Goal: Check status: Check status

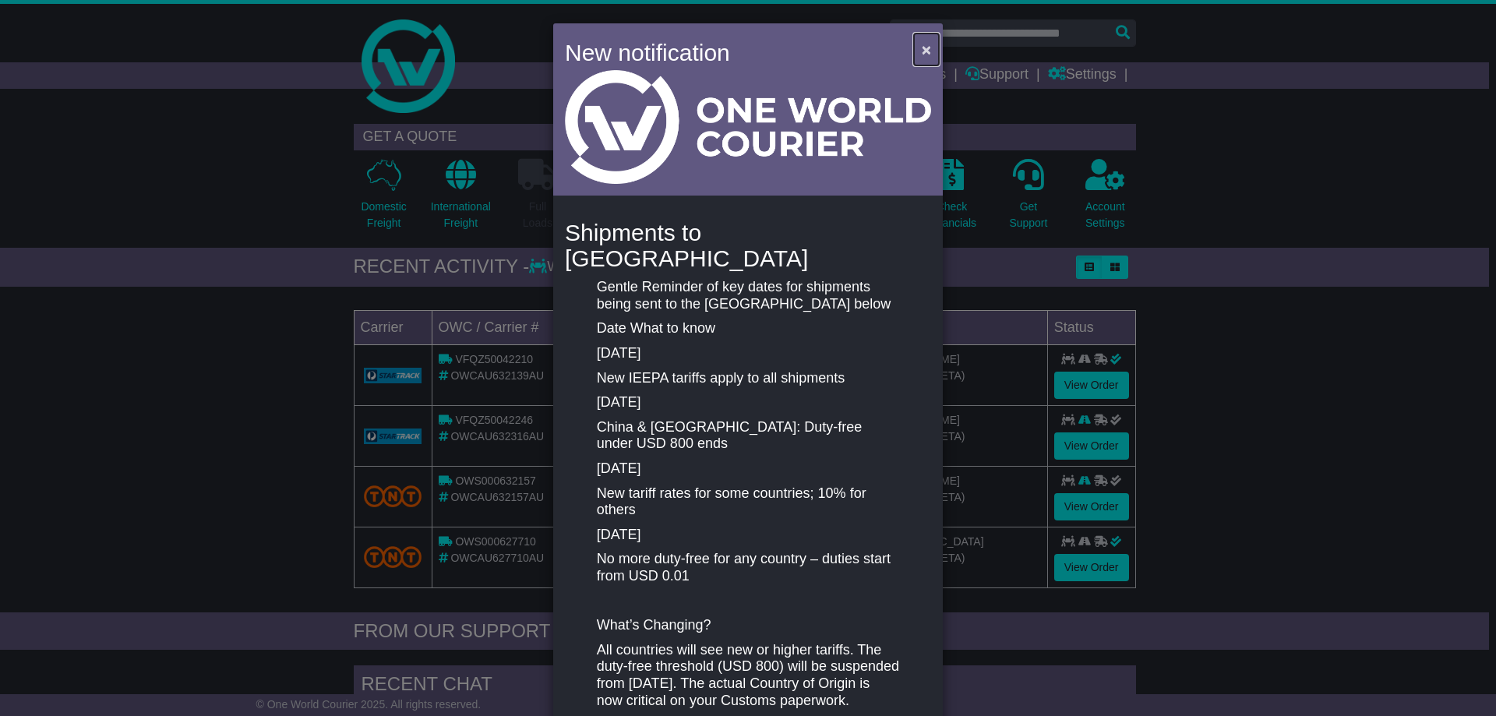
click at [922, 46] on span "×" at bounding box center [926, 50] width 9 height 18
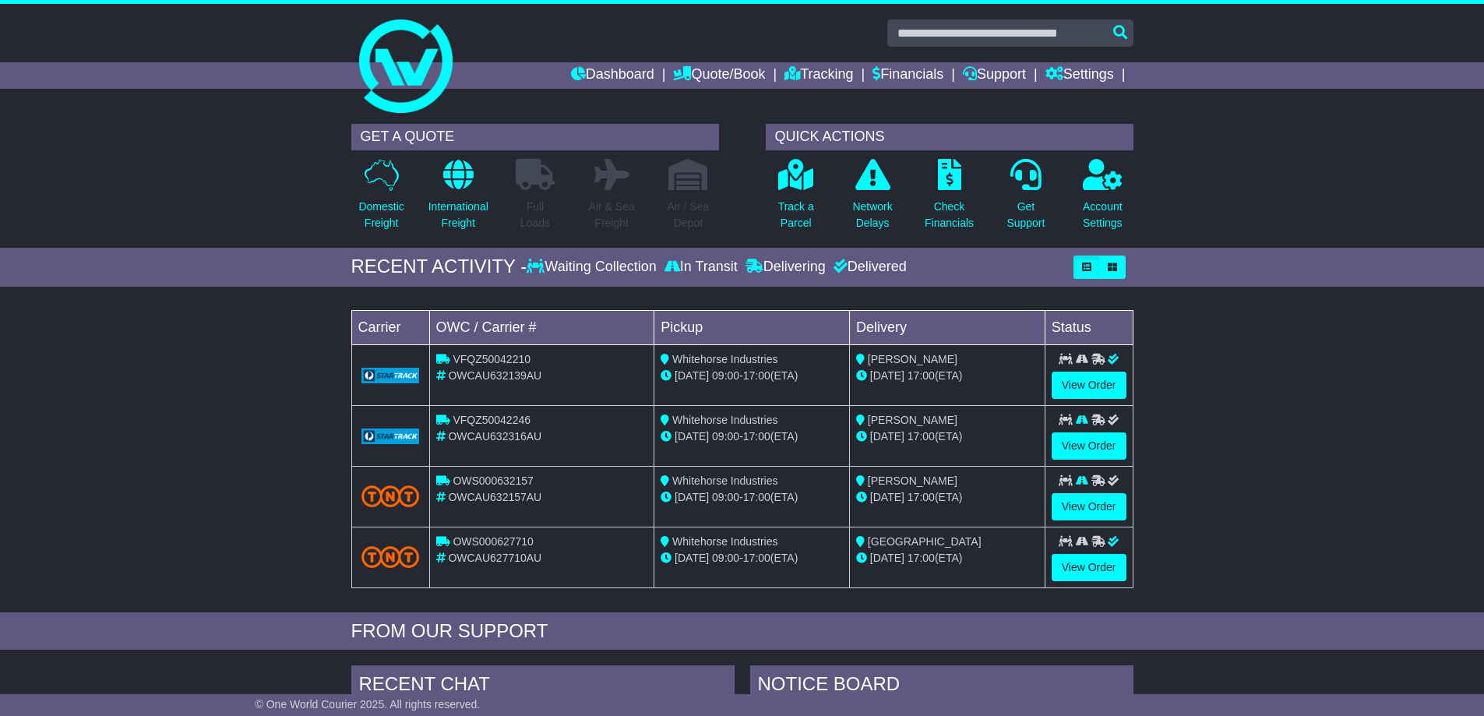
click at [200, 311] on div "Loading... No bookings found Carrier OWC / Carrier # Pickup Delivery Status VFQ…" at bounding box center [742, 453] width 1484 height 318
click at [1095, 505] on link "View Order" at bounding box center [1089, 506] width 75 height 27
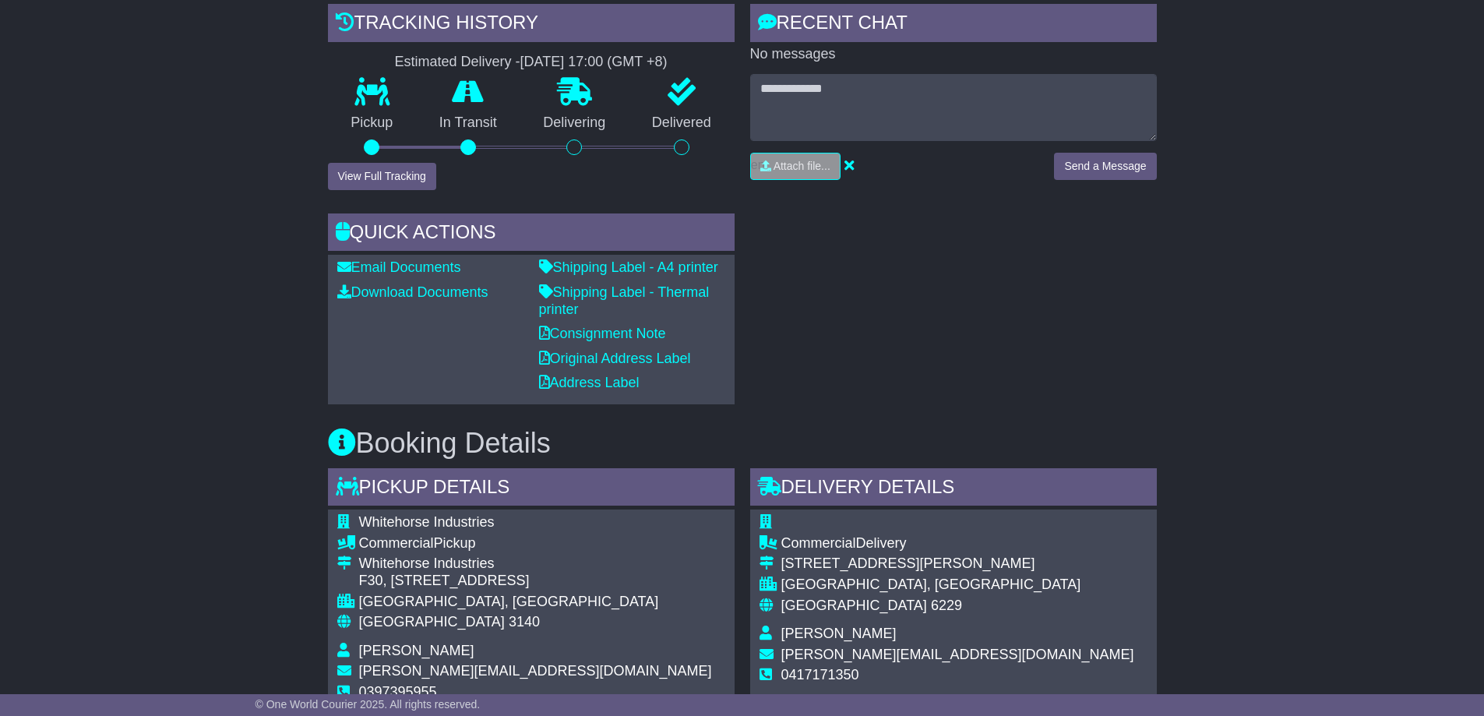
scroll to position [390, 0]
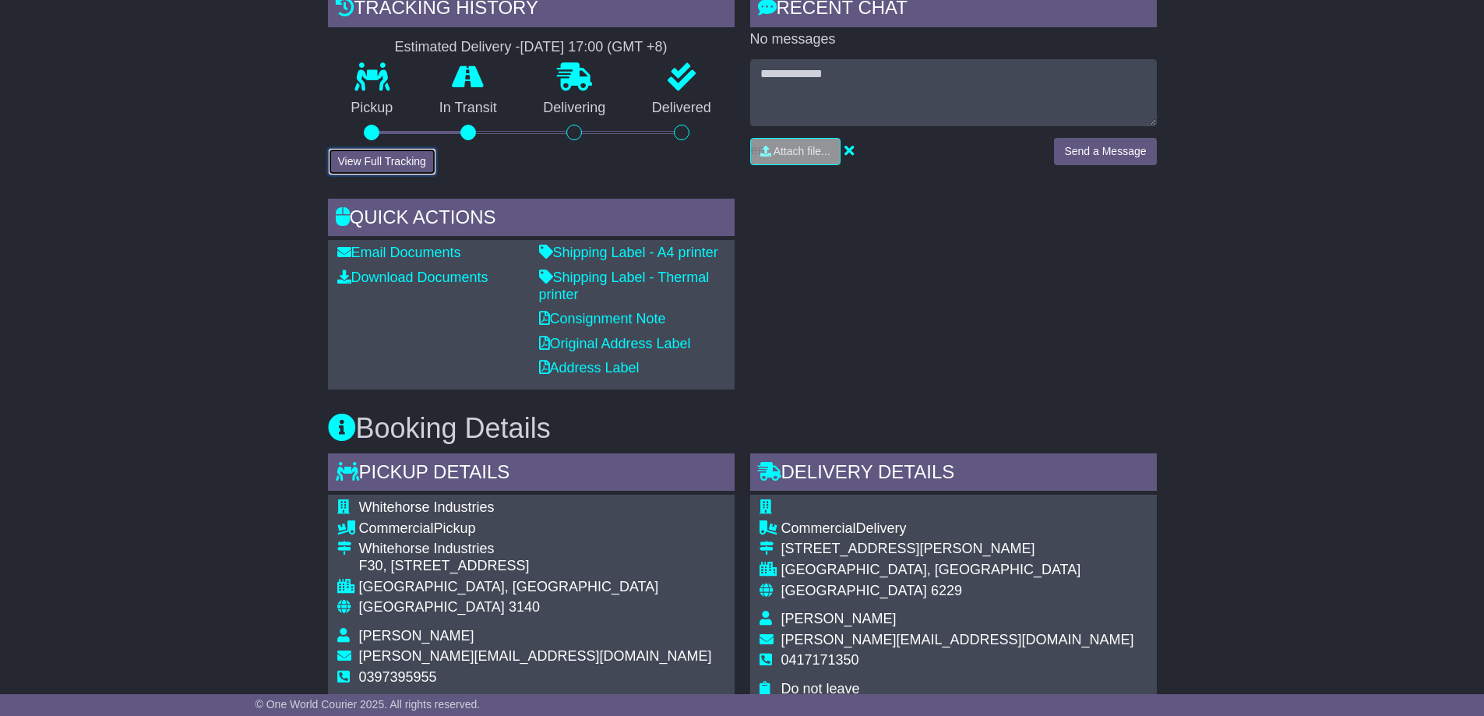
click at [371, 164] on button "View Full Tracking" at bounding box center [382, 161] width 108 height 27
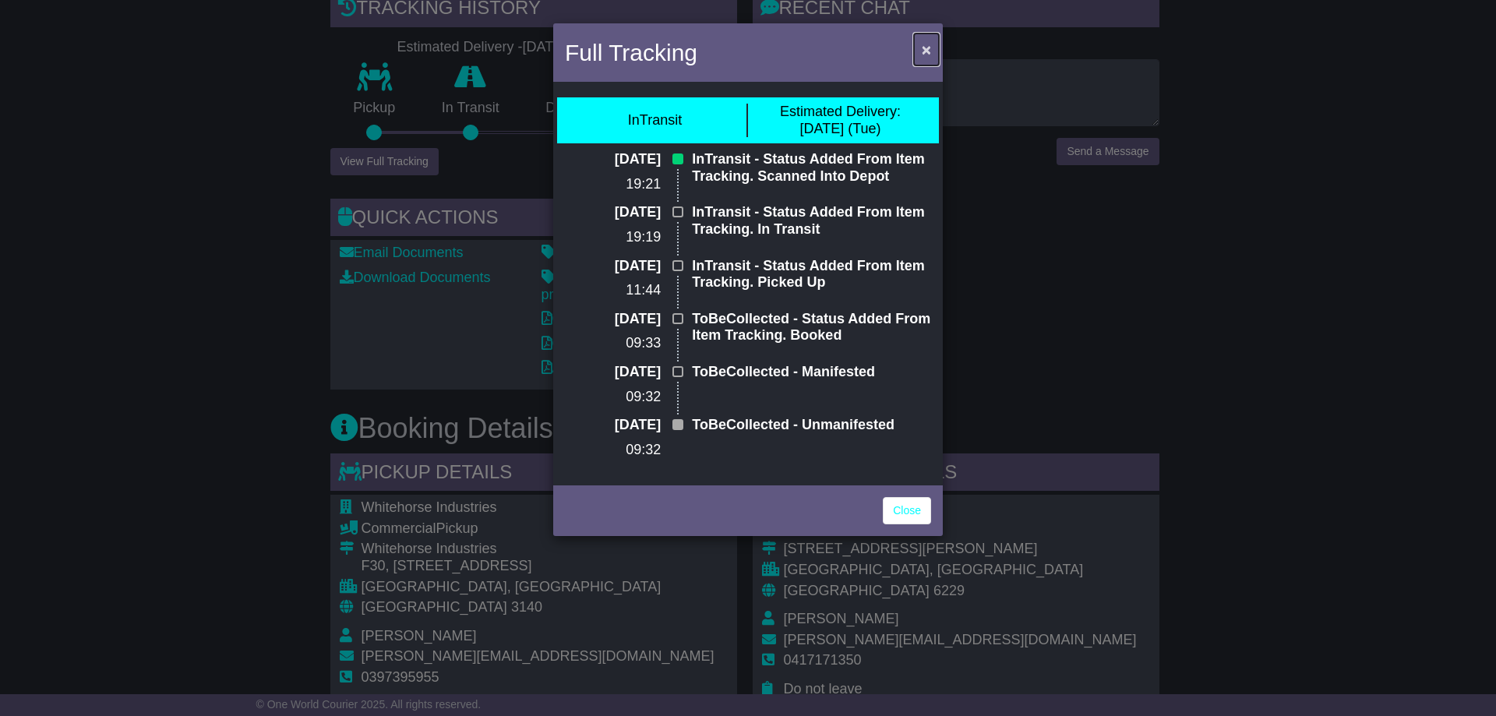
click at [929, 51] on span "×" at bounding box center [926, 50] width 9 height 18
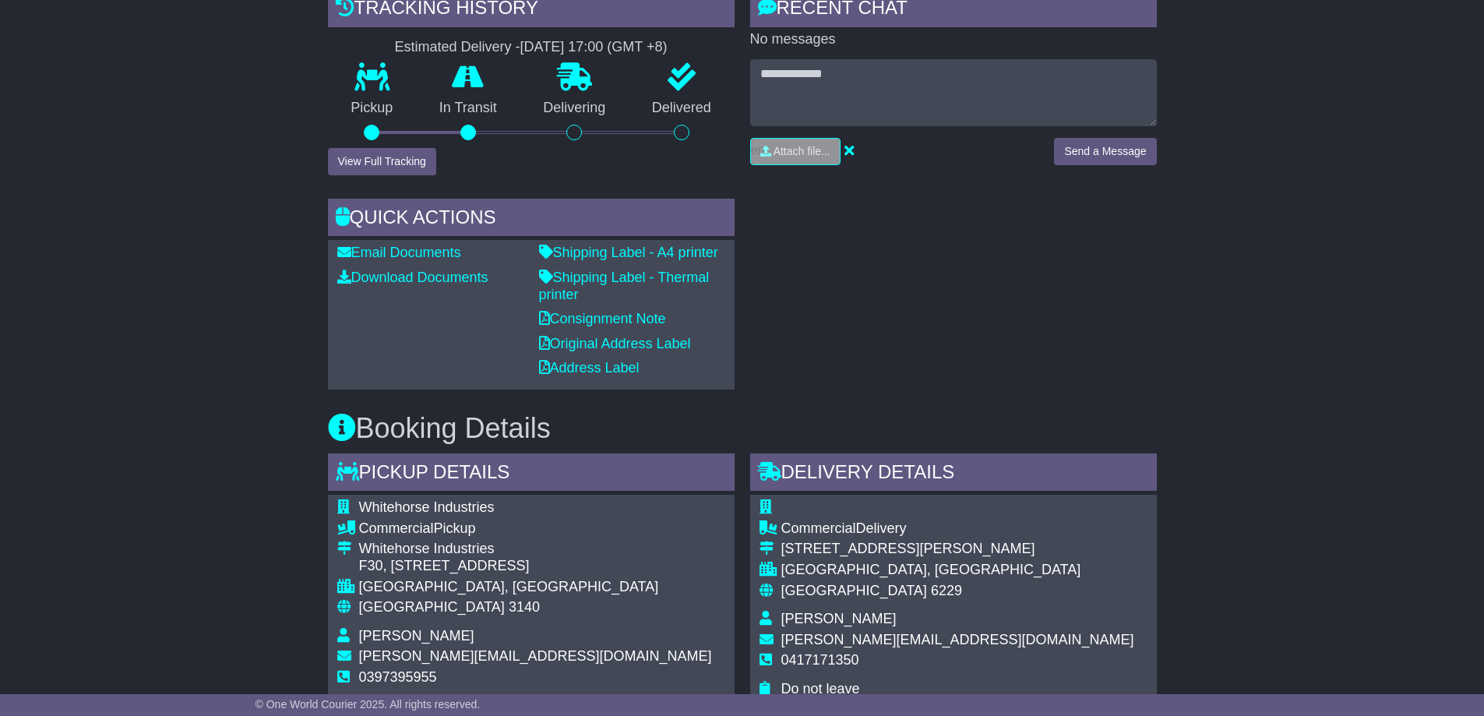
click at [180, 218] on div "Email Download Tracking Pricing Insurance" at bounding box center [742, 707] width 1484 height 1645
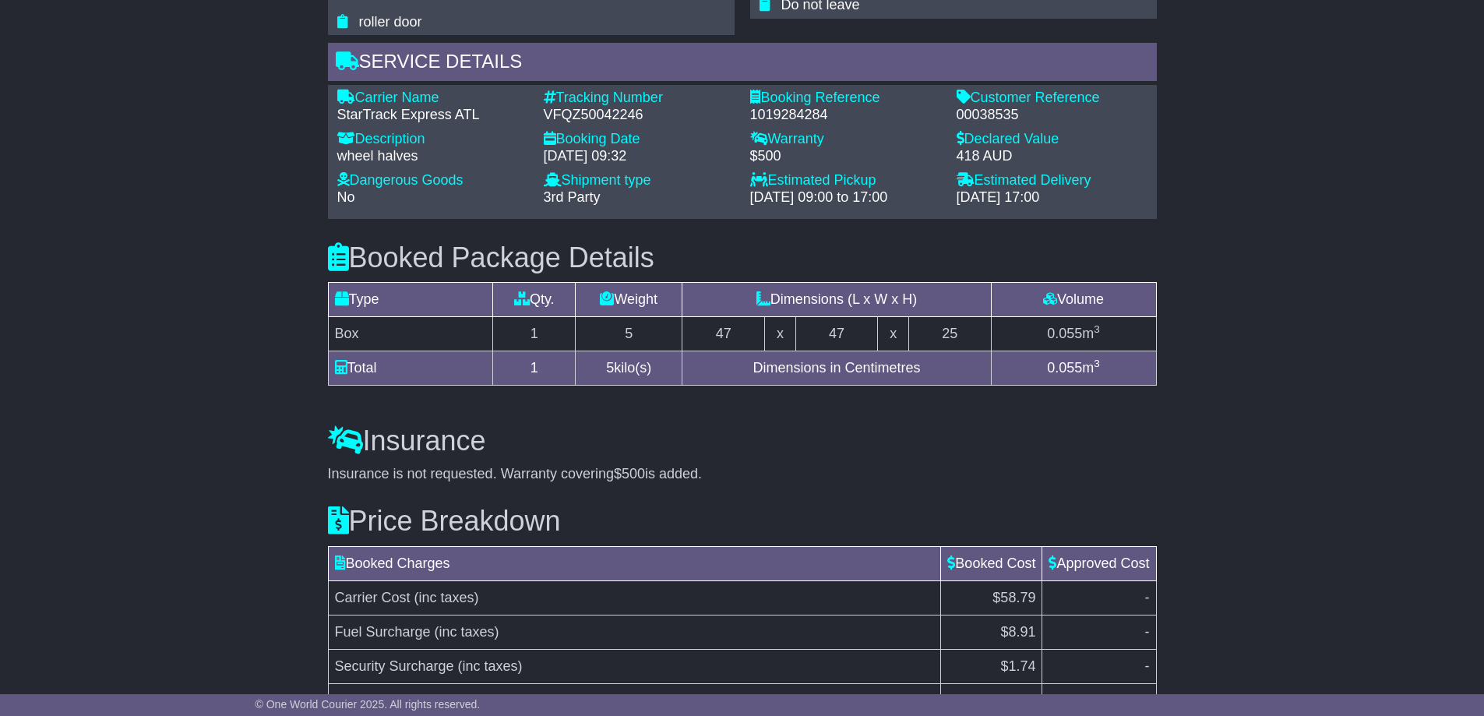
scroll to position [1235, 0]
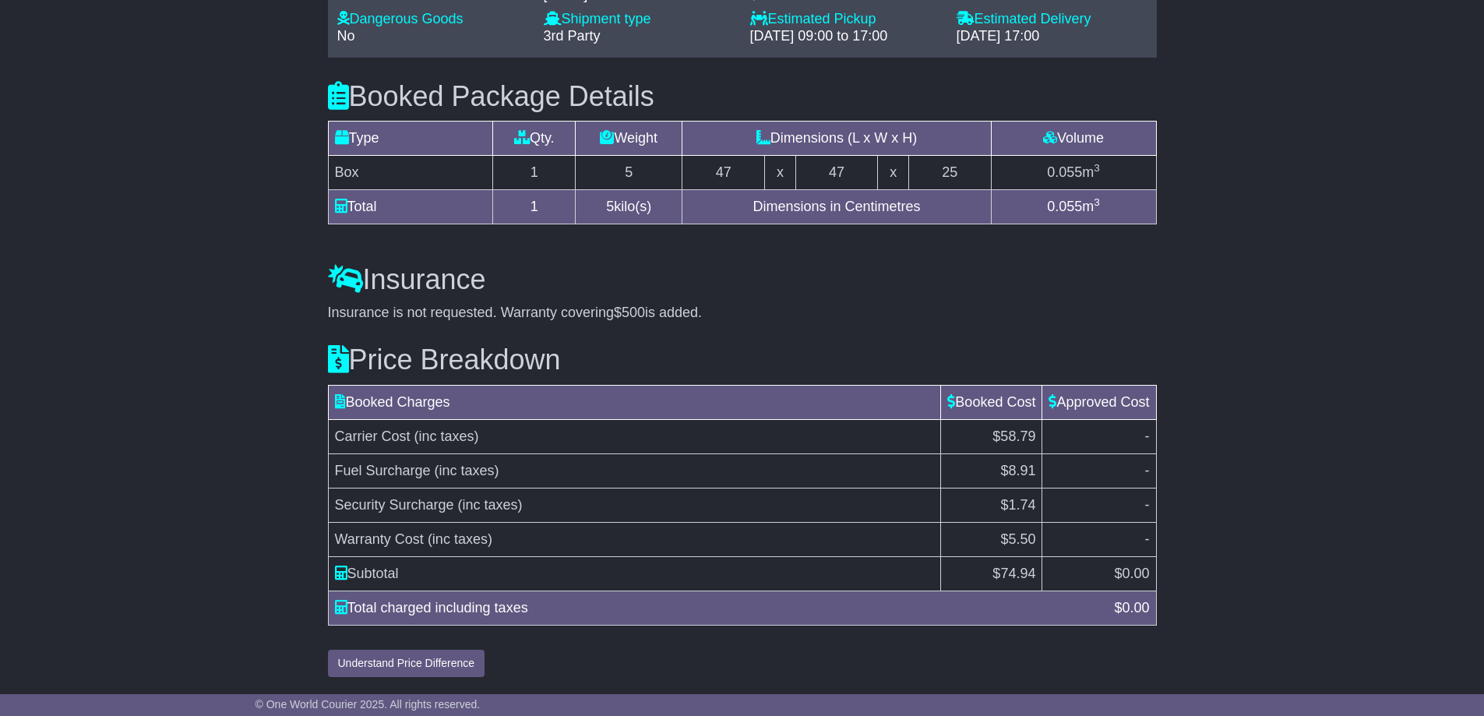
drag, startPoint x: 213, startPoint y: 308, endPoint x: 215, endPoint y: 298, distance: 11.2
